Goal: Task Accomplishment & Management: Use online tool/utility

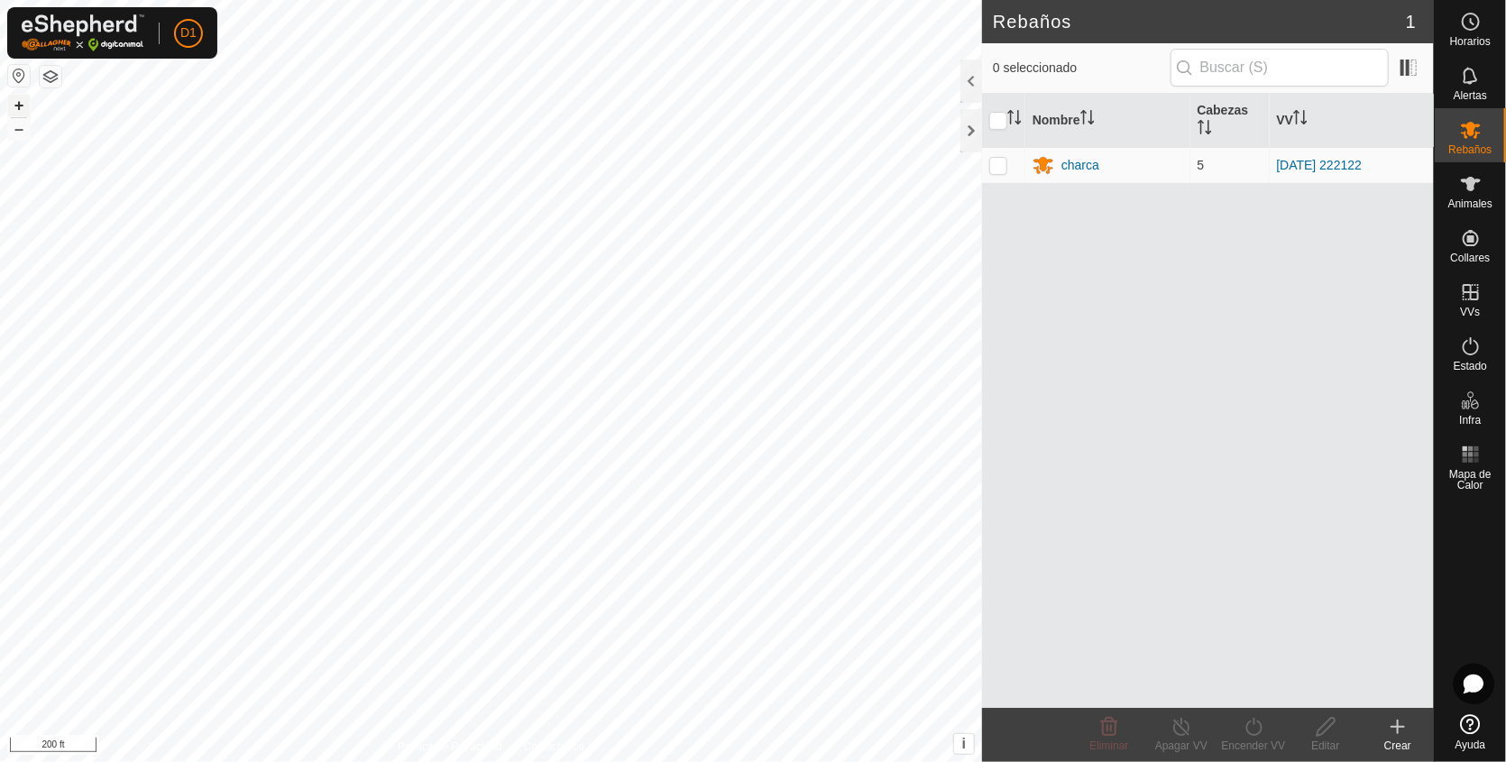
click at [17, 102] on button "+" at bounding box center [19, 106] width 22 height 22
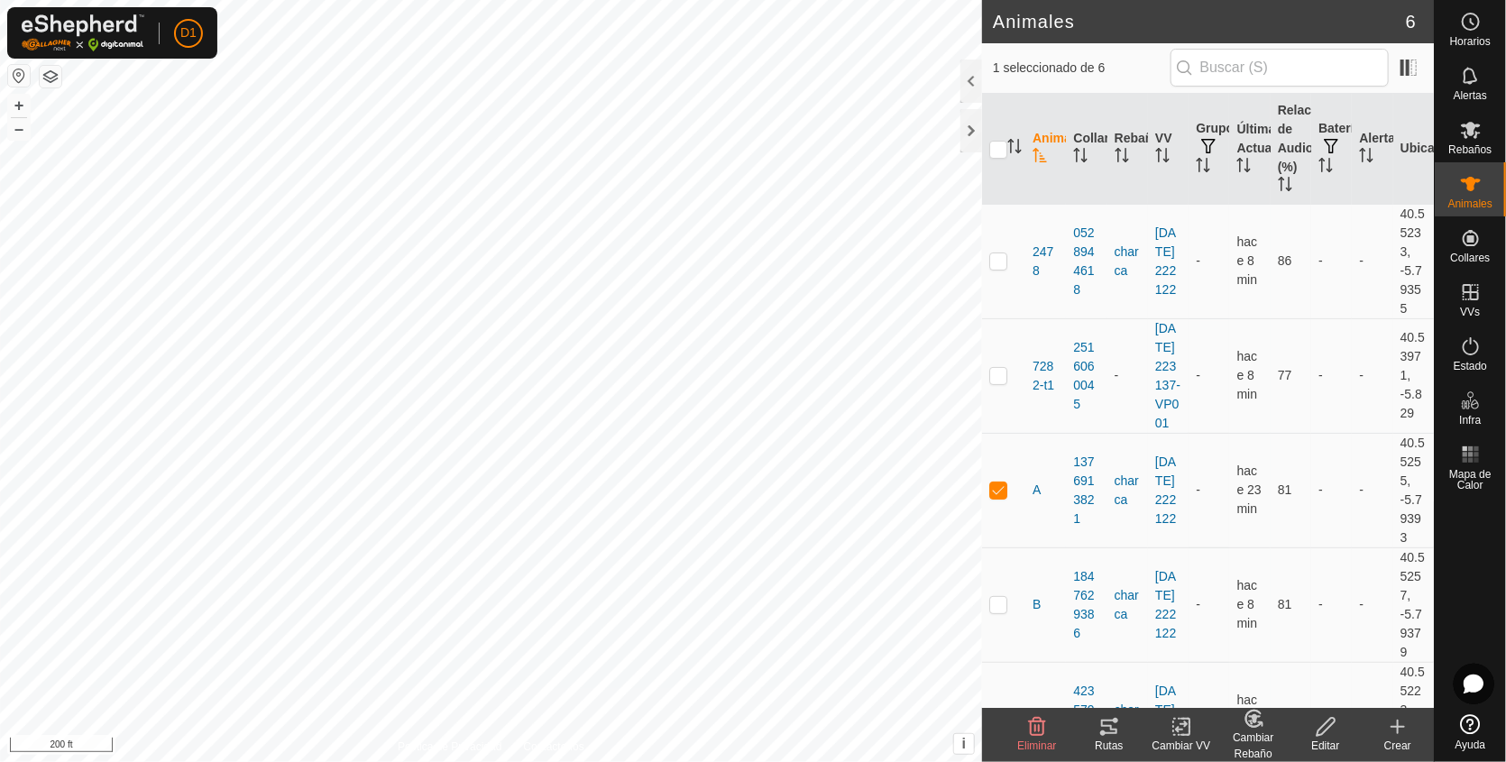
click at [1110, 731] on icon at bounding box center [1109, 727] width 22 height 22
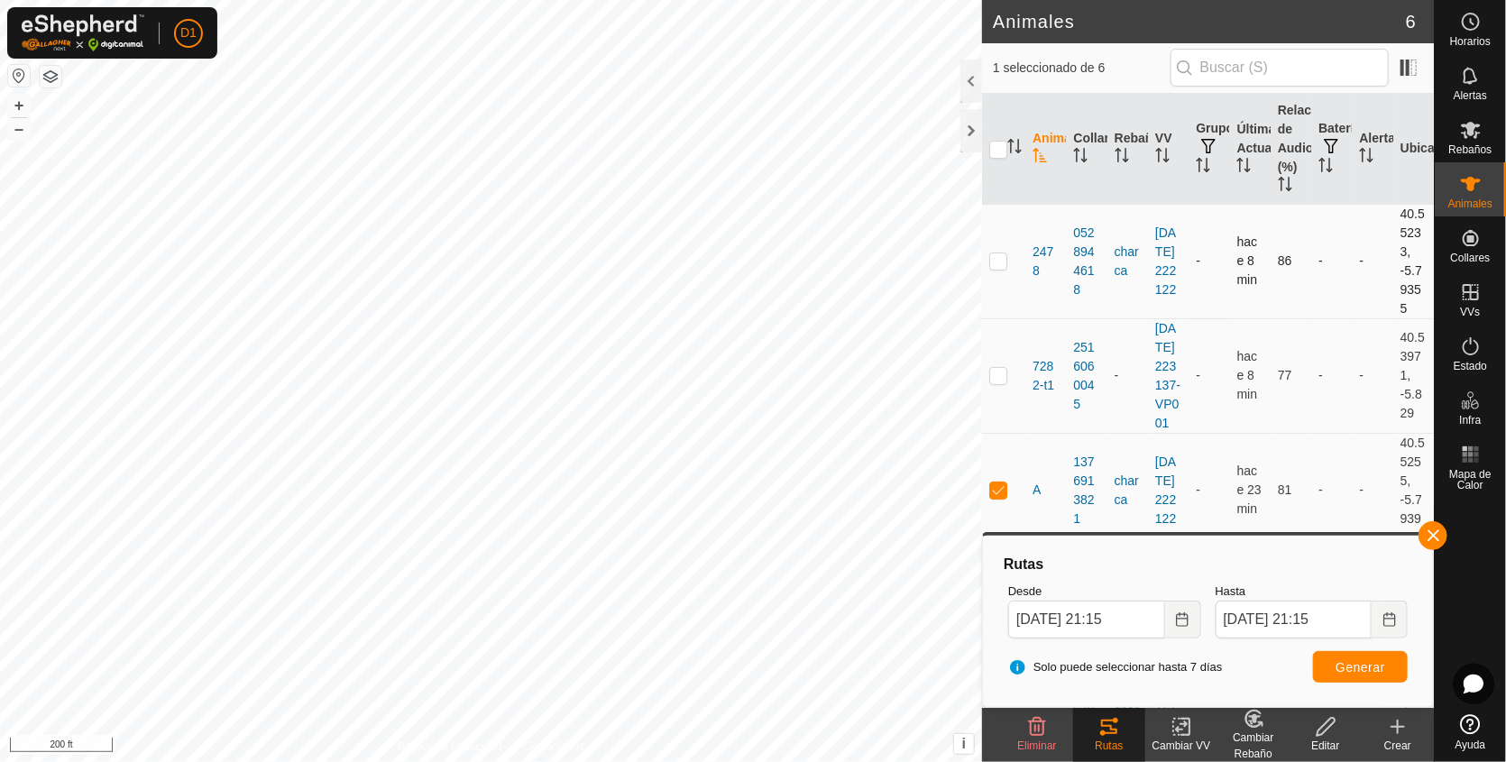
click at [993, 256] on p-checkbox at bounding box center [998, 260] width 18 height 14
checkbox input "true"
click at [1366, 676] on button "Generar" at bounding box center [1360, 667] width 95 height 32
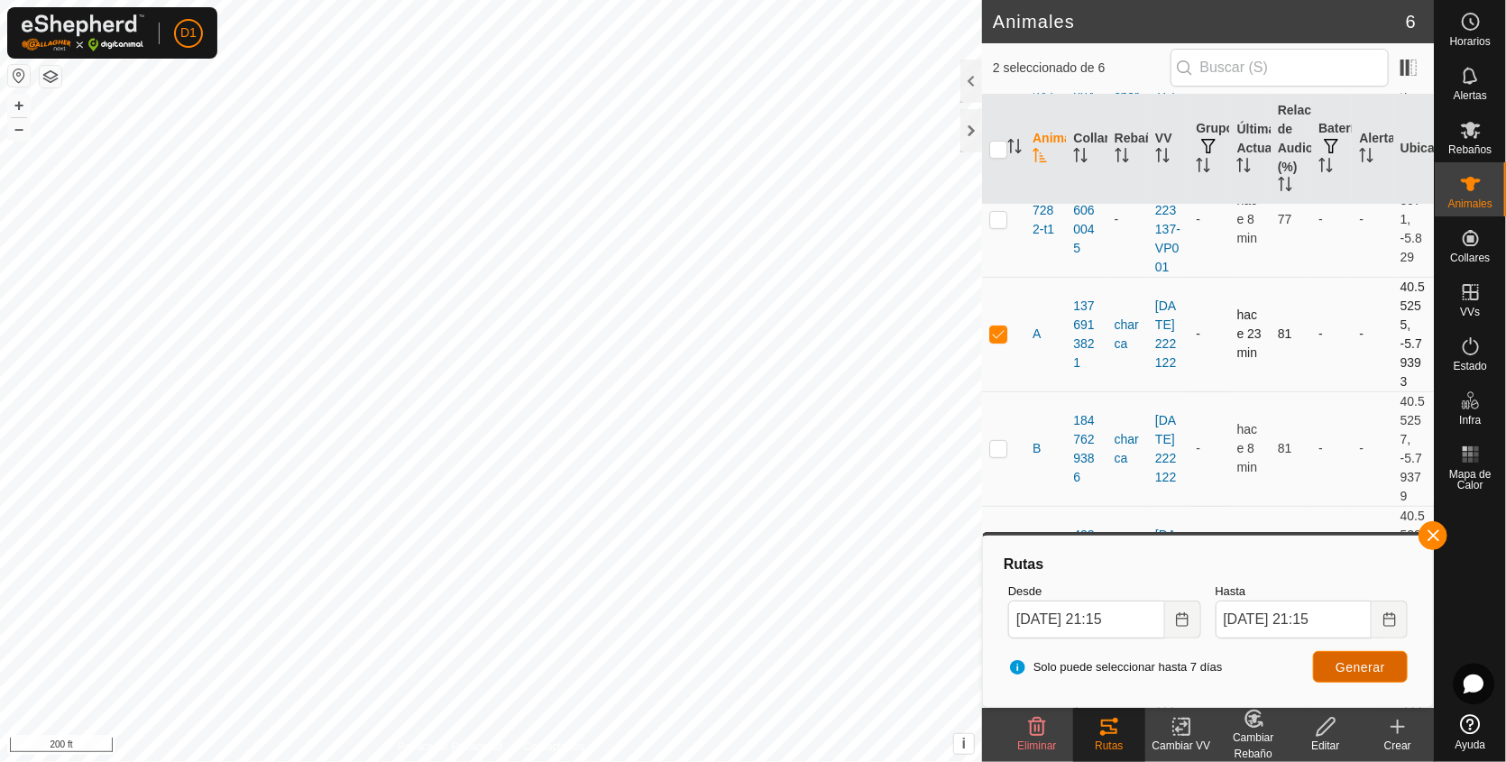
scroll to position [159, 0]
click at [999, 338] on p-checkbox at bounding box center [998, 331] width 18 height 14
checkbox input "false"
click at [1372, 662] on span "Generar" at bounding box center [1360, 667] width 50 height 14
click at [15, 104] on button "+" at bounding box center [19, 106] width 22 height 22
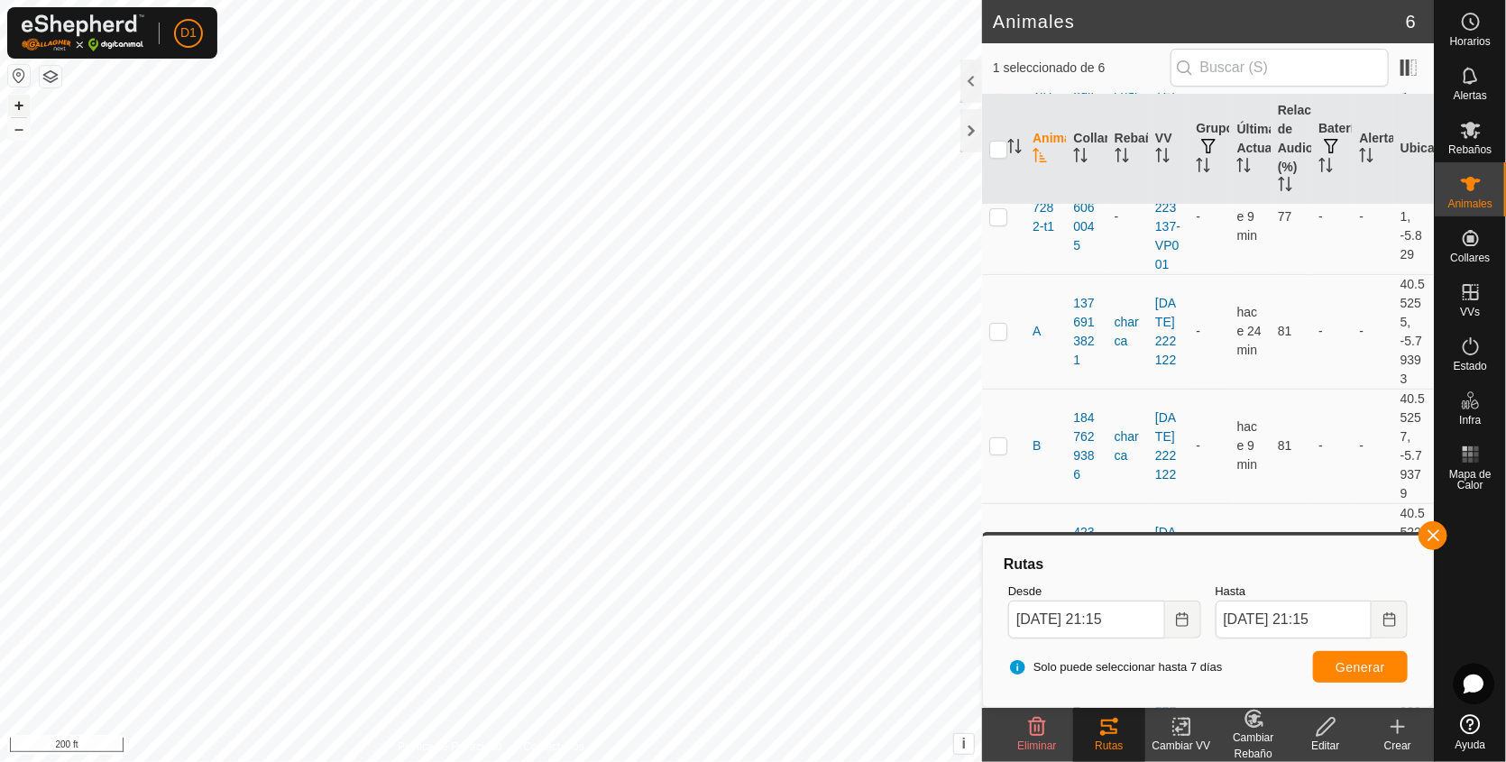
click at [15, 104] on button "+" at bounding box center [19, 106] width 22 height 22
click at [938, 761] on html "D1 Horarios Alertas Rebaños Animales Collares VVs Estado Infra Mapa de Calor Ay…" at bounding box center [753, 381] width 1506 height 762
click at [652, 761] on html "D1 Horarios Alertas Rebaños Animales Collares VVs Estado Infra Mapa de Calor Ay…" at bounding box center [753, 381] width 1506 height 762
click at [389, 761] on html "D1 Horarios Alertas Rebaños Animales Collares VVs Estado Infra Mapa de Calor Ay…" at bounding box center [753, 381] width 1506 height 762
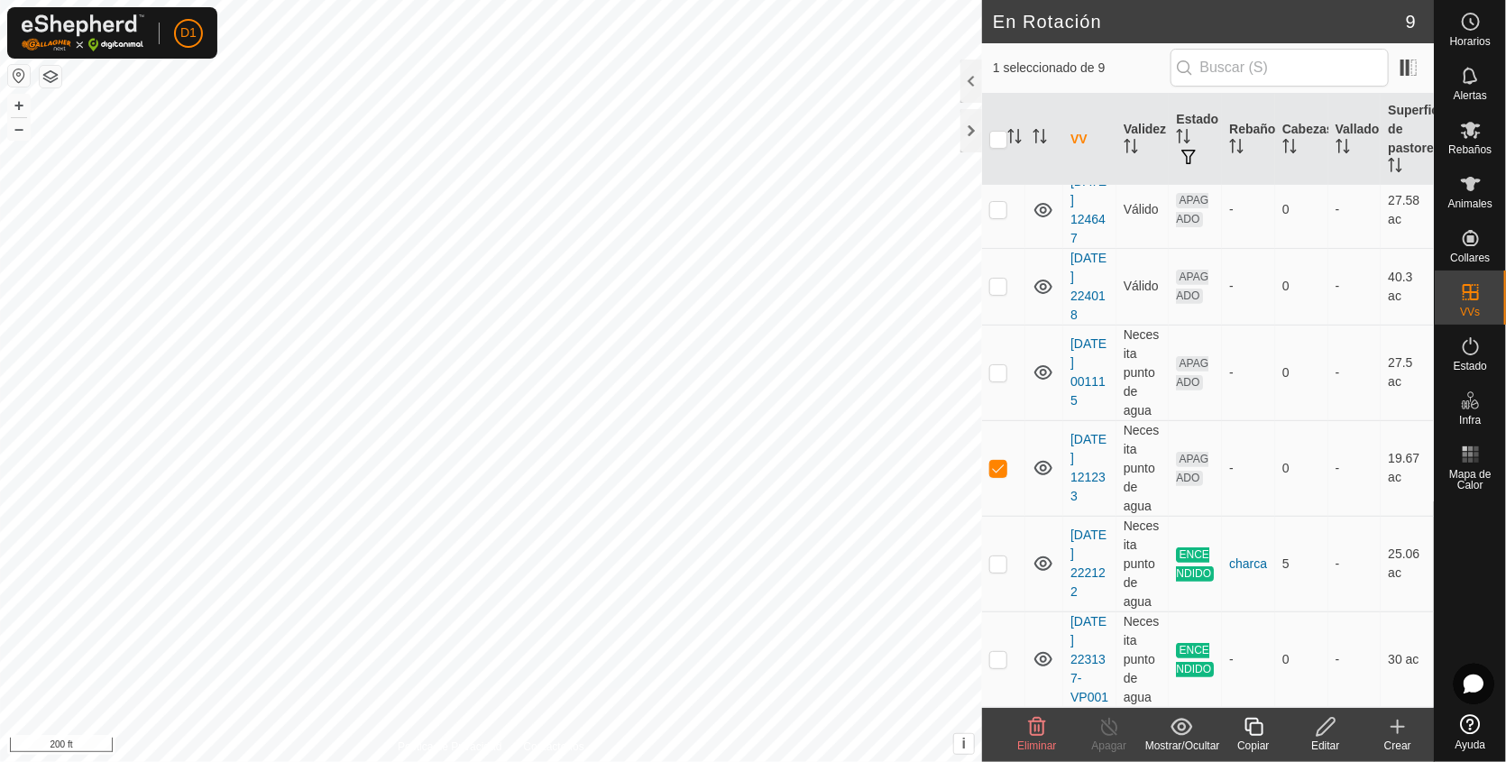
scroll to position [315, 0]
click at [993, 461] on p-checkbox at bounding box center [998, 468] width 18 height 14
checkbox input "false"
click at [1469, 190] on icon at bounding box center [1470, 184] width 20 height 14
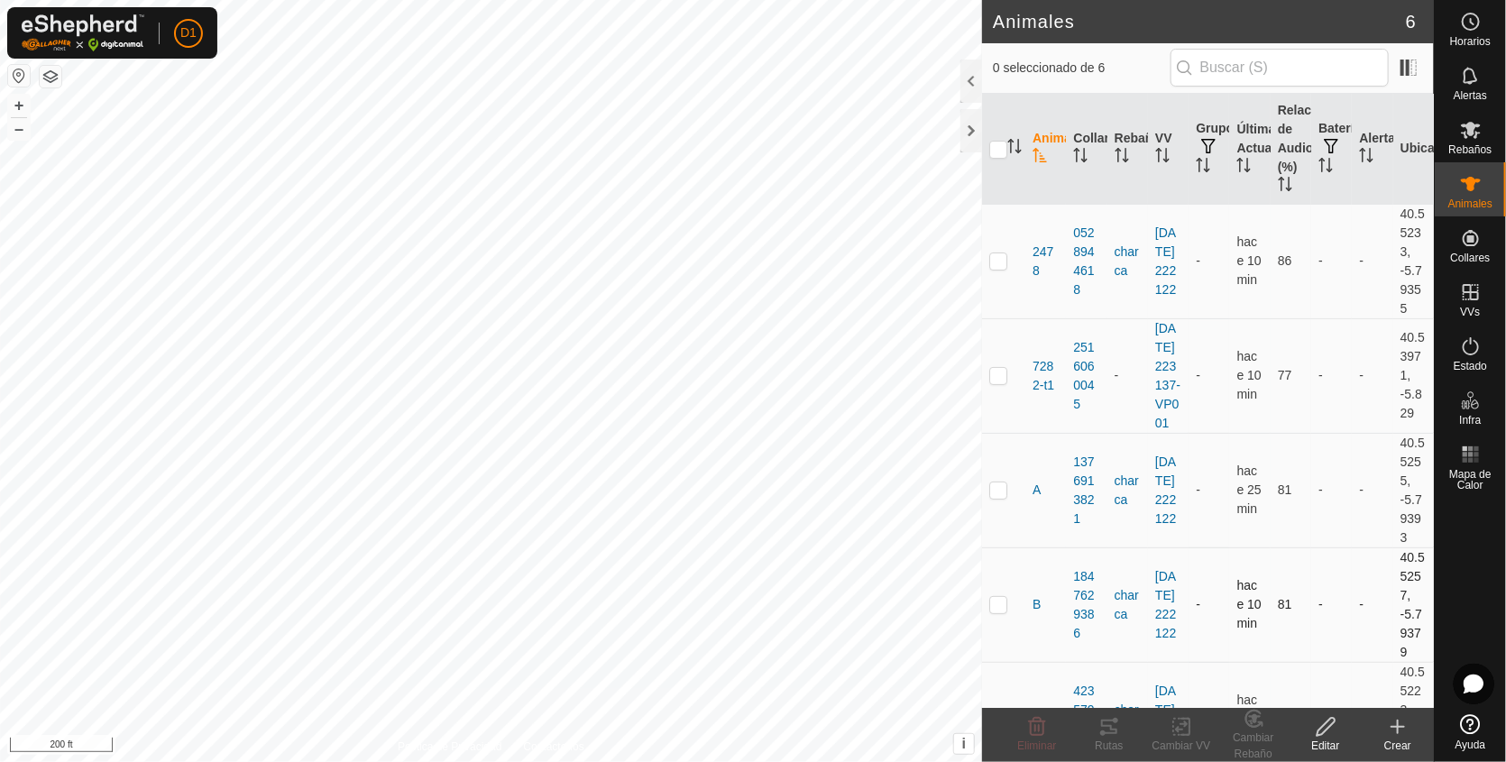
click at [1001, 651] on td at bounding box center [1003, 604] width 43 height 114
checkbox input "true"
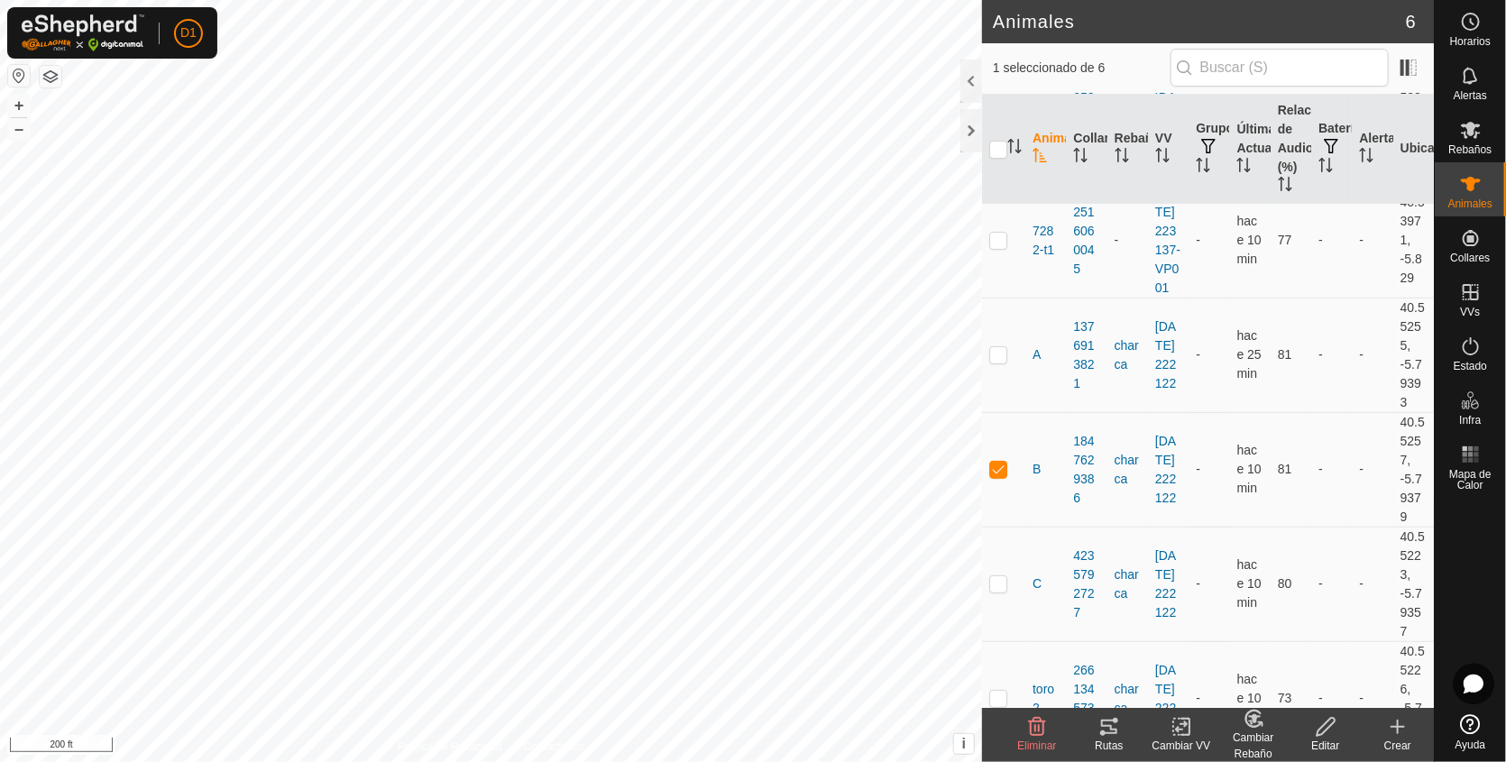
scroll to position [239, 0]
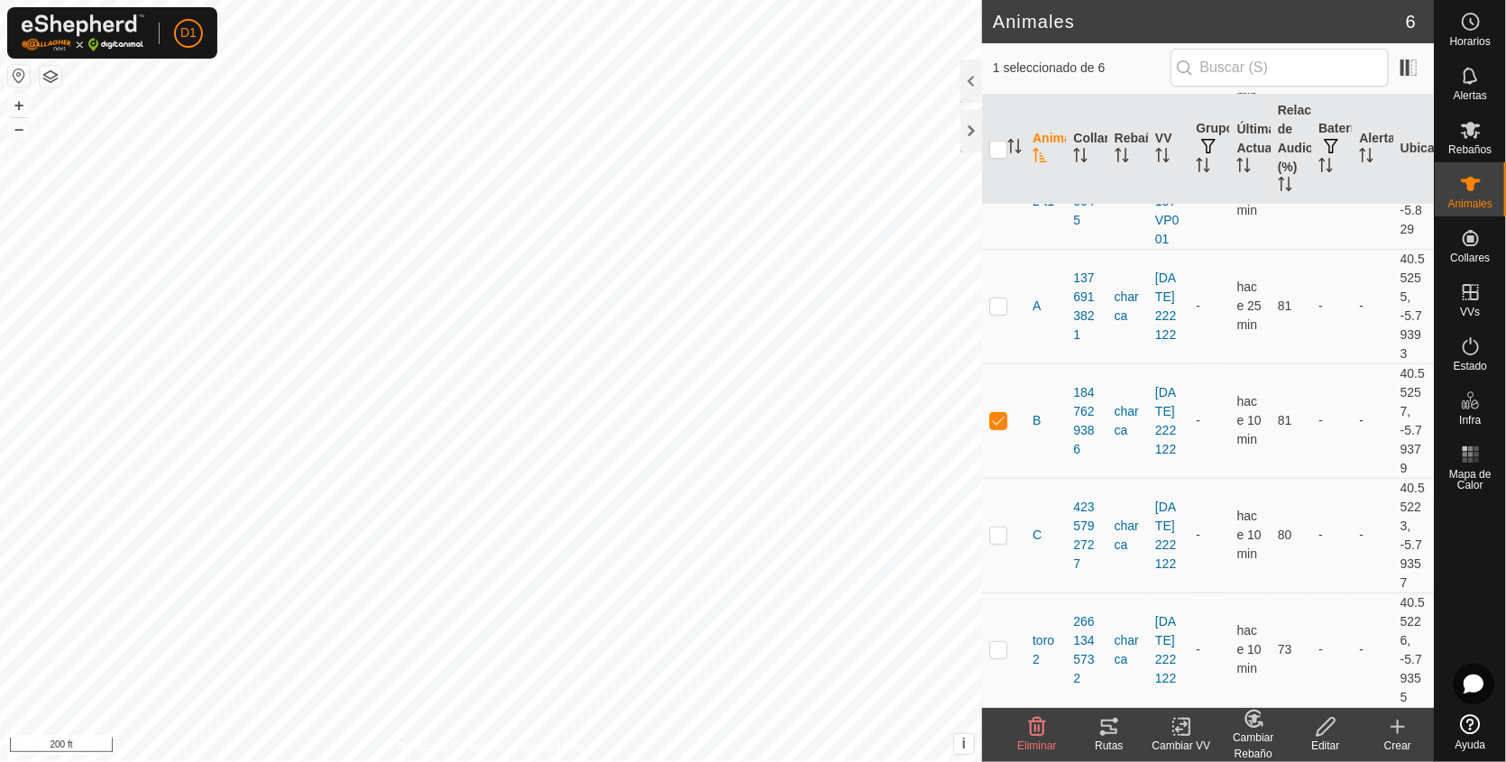
click at [1113, 728] on icon at bounding box center [1109, 727] width 22 height 22
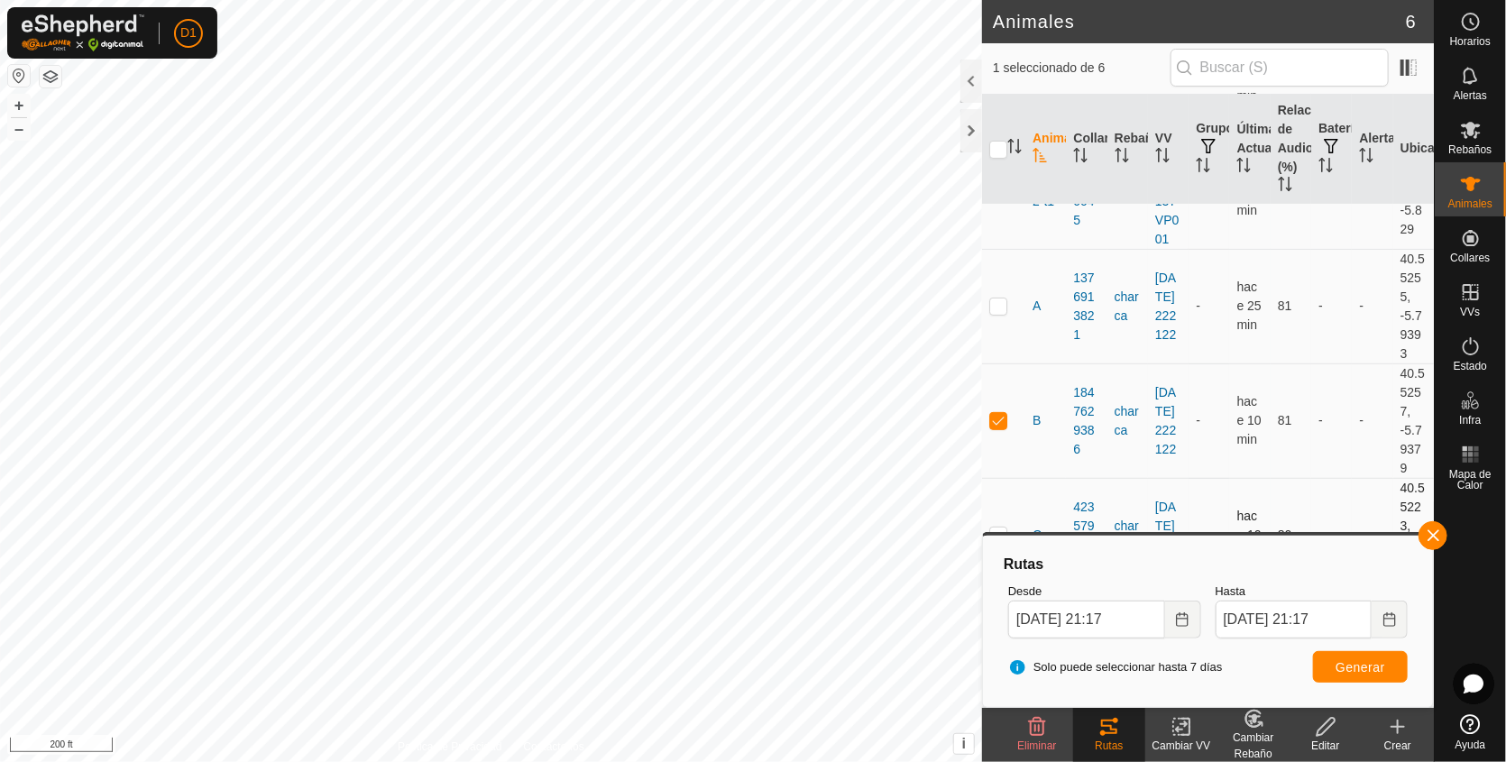
click at [992, 528] on p-checkbox at bounding box center [998, 534] width 18 height 14
checkbox input "true"
click at [996, 418] on p-checkbox at bounding box center [998, 420] width 18 height 14
checkbox input "false"
click at [1361, 663] on span "Generar" at bounding box center [1360, 667] width 50 height 14
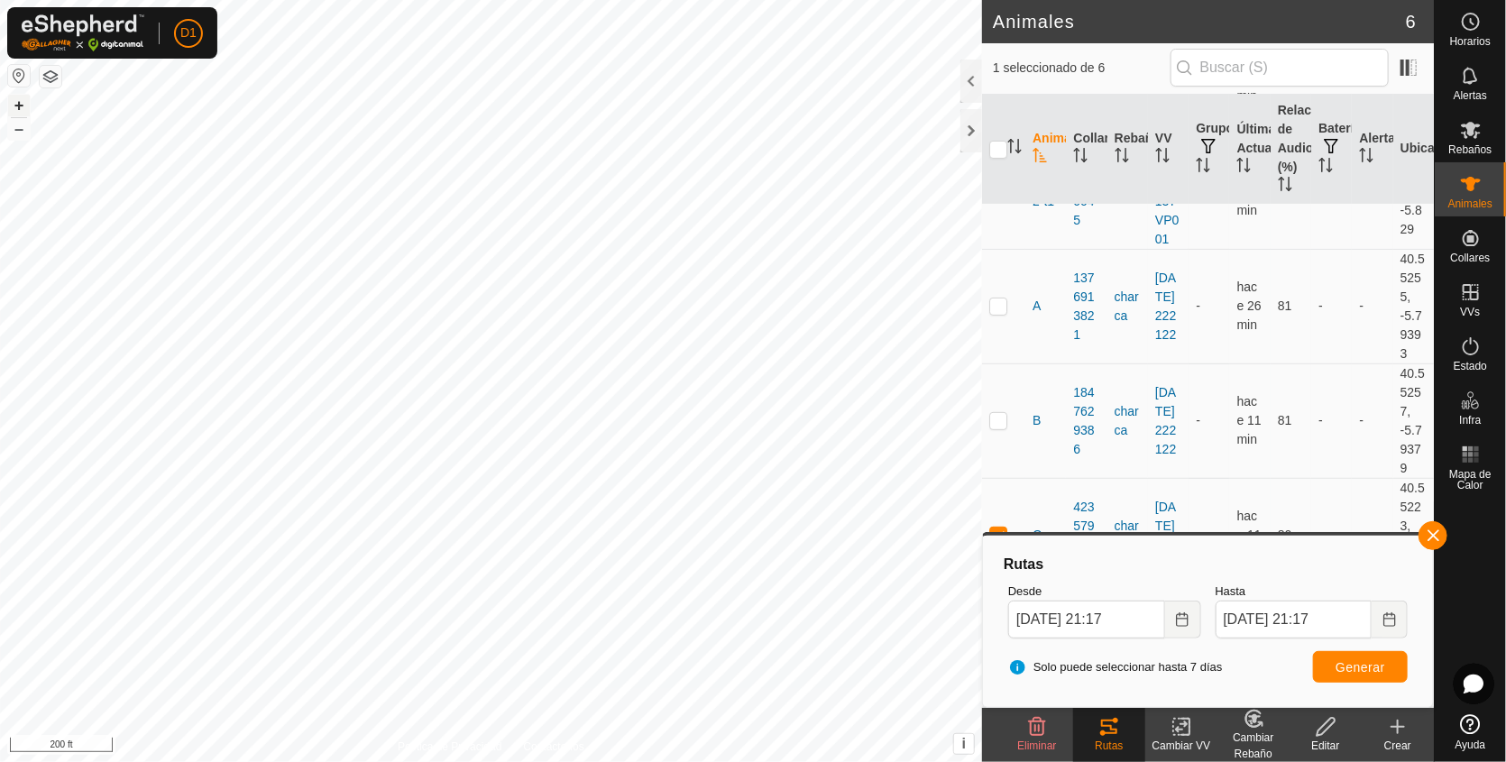
click at [15, 104] on button "+" at bounding box center [19, 106] width 22 height 22
click at [645, 761] on html "D1 Horarios Alertas Rebaños Animales Collares VVs Estado Infra Mapa de Calor Ay…" at bounding box center [753, 381] width 1506 height 762
click at [540, 761] on html "D1 Horarios Alertas Rebaños Animales Collares VVs Estado Infra Mapa de Calor Ay…" at bounding box center [753, 381] width 1506 height 762
click at [1074, 508] on div "Animales 6 1 seleccionado de 6 Animal Collar Rebaño VV Grupos Última Actualizac…" at bounding box center [716, 381] width 1433 height 762
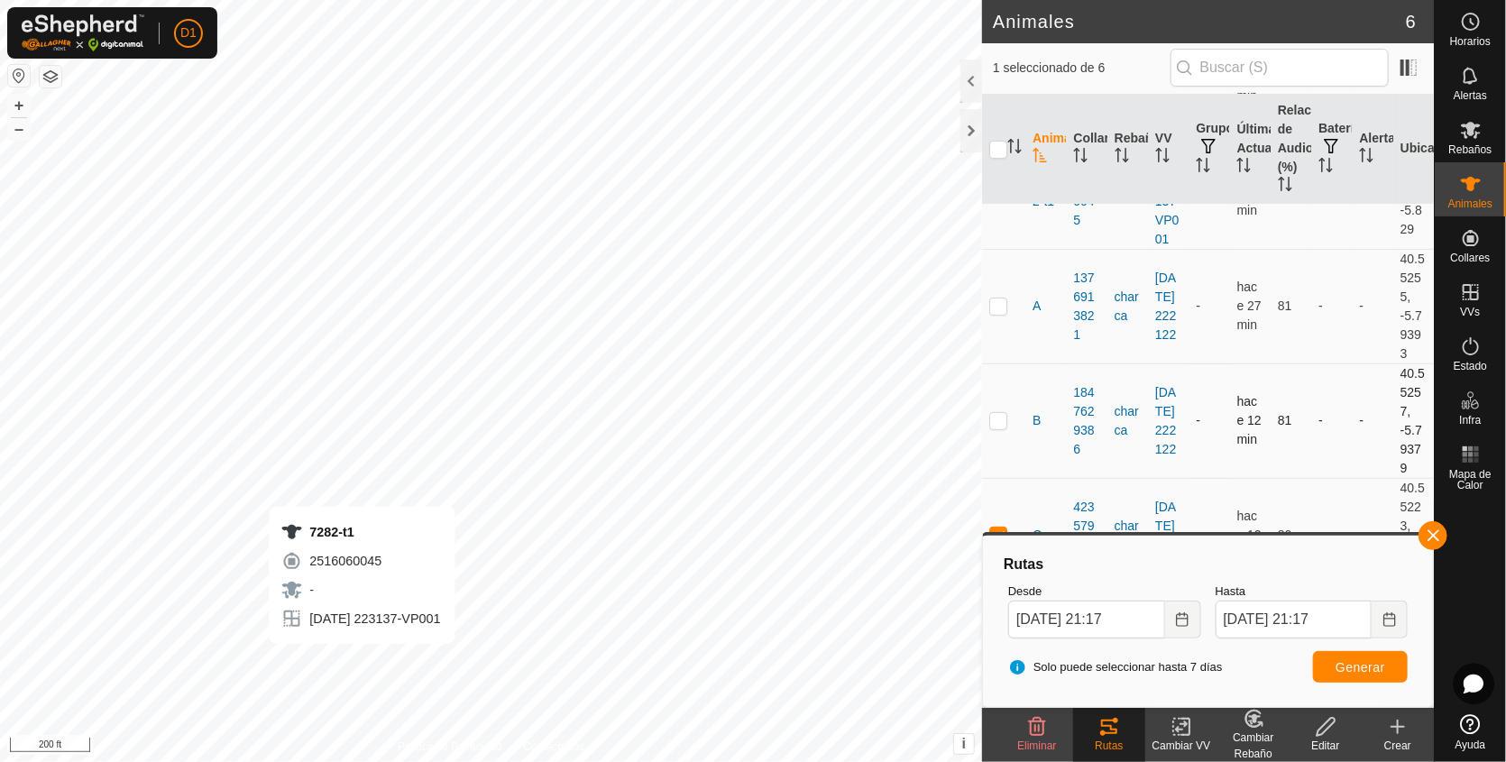
checkbox input "true"
checkbox input "false"
click at [1370, 673] on span "Generar" at bounding box center [1360, 667] width 50 height 14
click at [17, 102] on button "+" at bounding box center [19, 106] width 22 height 22
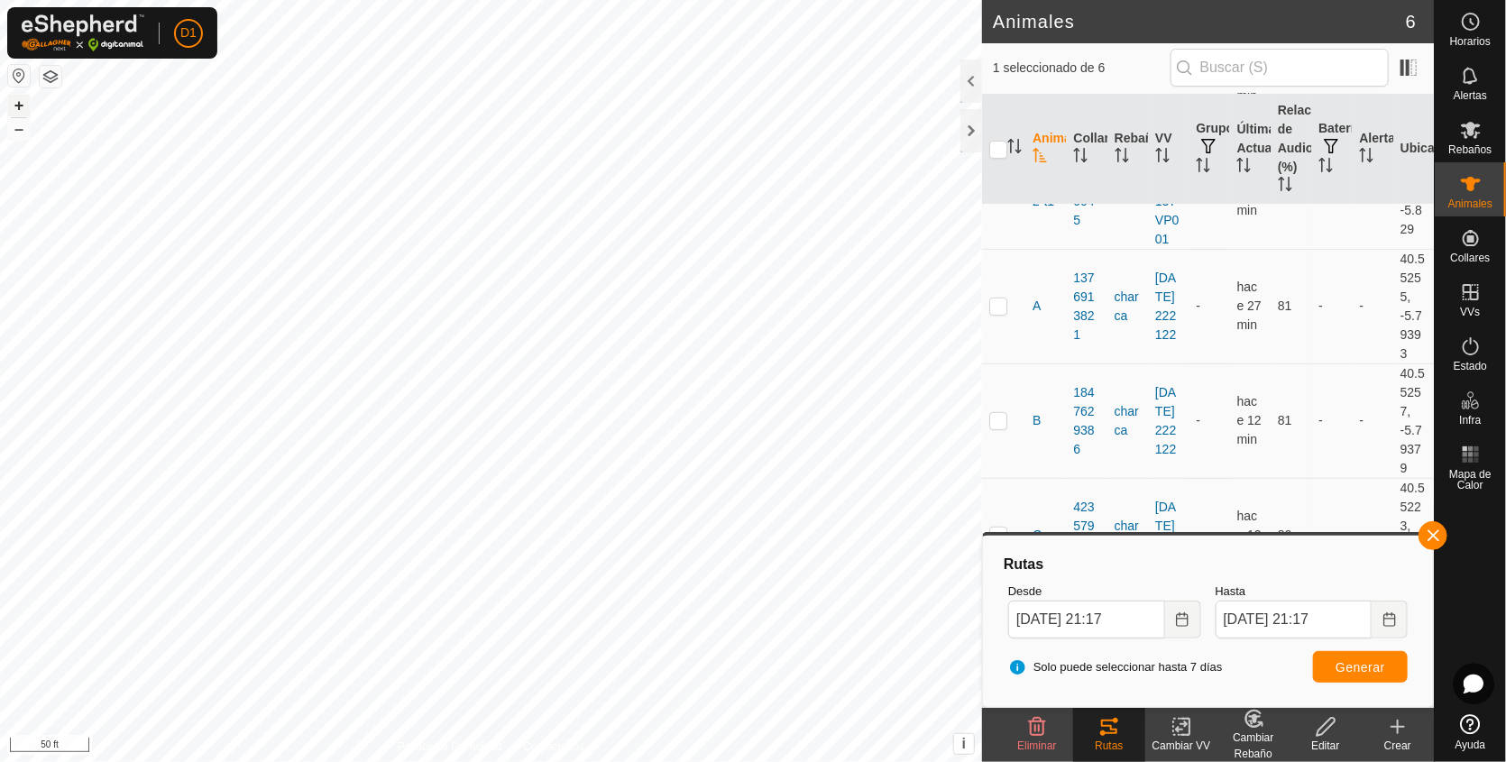
click at [16, 105] on button "+" at bounding box center [19, 106] width 22 height 22
click at [1430, 536] on button "button" at bounding box center [1432, 535] width 29 height 29
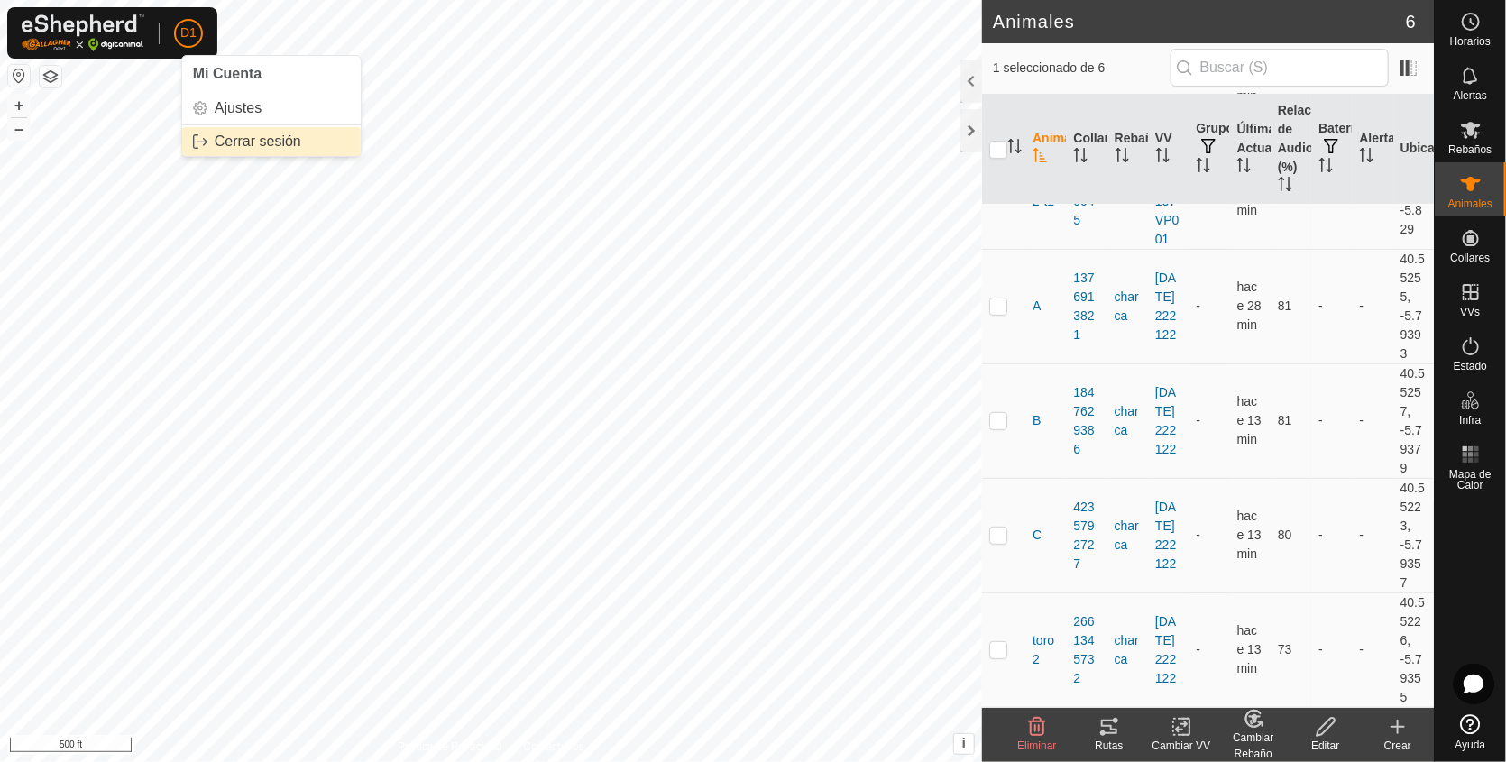
click at [242, 143] on link "Cerrar sesión" at bounding box center [271, 141] width 179 height 29
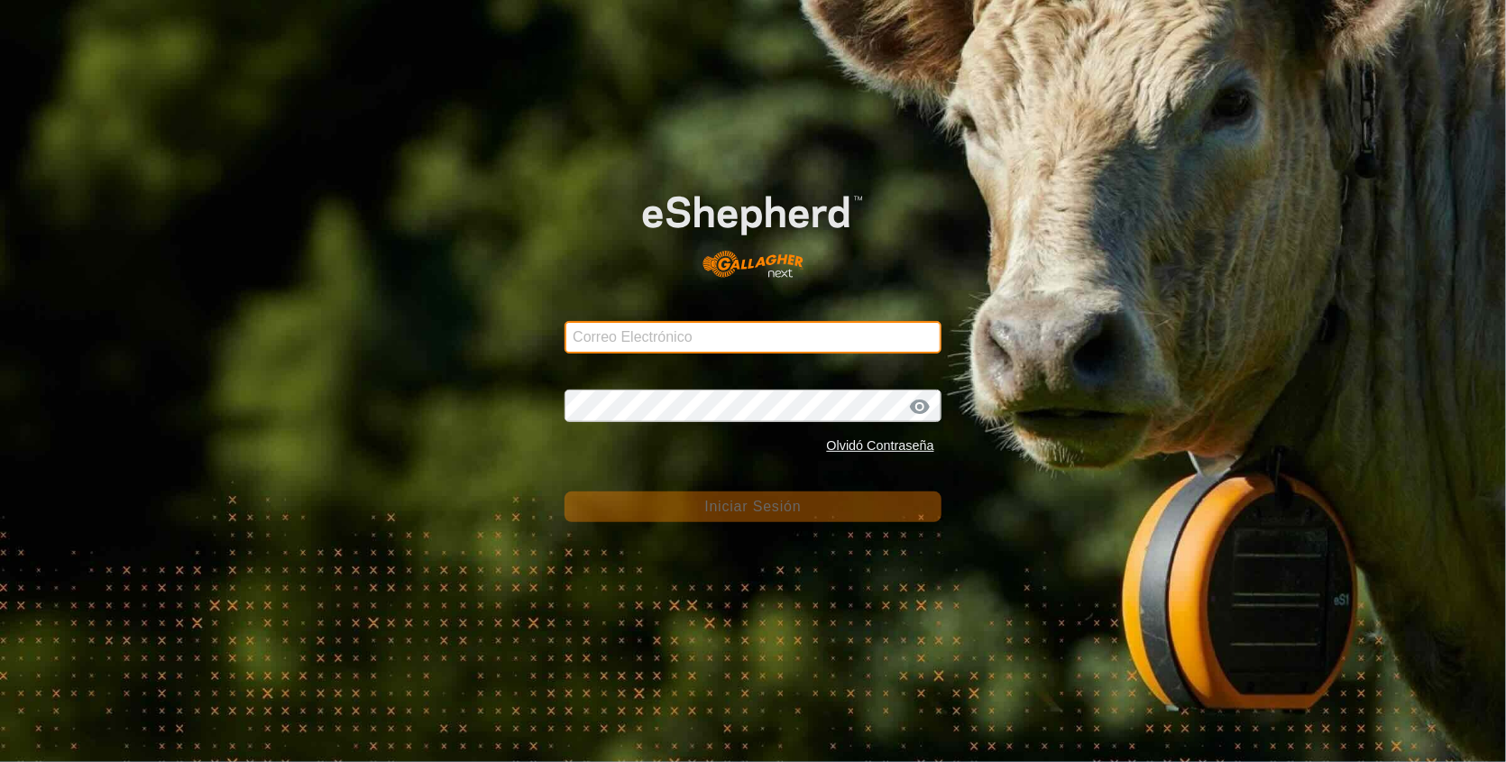
type input "[EMAIL_ADDRESS][DOMAIN_NAME]"
